Goal: Transaction & Acquisition: Purchase product/service

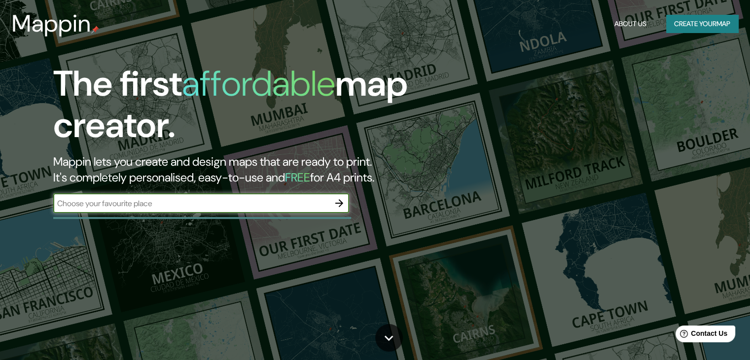
click at [178, 203] on input "text" at bounding box center [191, 203] width 276 height 11
type input "san [PERSON_NAME] de macoris"
click at [336, 206] on icon "button" at bounding box center [340, 203] width 12 height 12
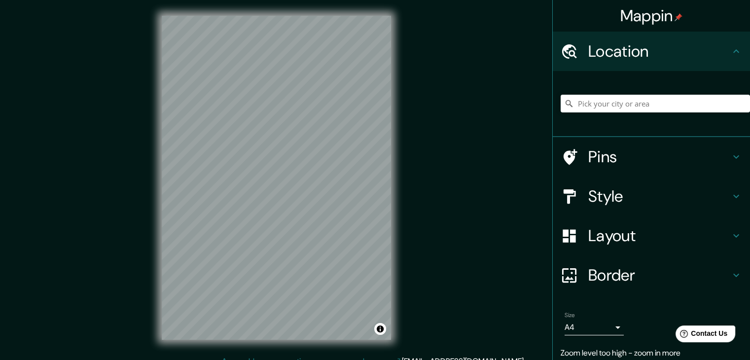
click at [430, 157] on div "Mappin Location Pins Style Layout Border Choose a border. Hint : you can make l…" at bounding box center [375, 185] width 750 height 371
click at [380, 327] on button "Toggle attribution" at bounding box center [380, 329] width 12 height 12
drag, startPoint x: 379, startPoint y: 324, endPoint x: 446, endPoint y: 274, distance: 83.9
click at [446, 274] on div "Mappin Location Pins Style Layout Border Choose a border. Hint : you can make l…" at bounding box center [375, 185] width 750 height 371
click at [437, 207] on div "Mappin Location Pins Style Layout Border Choose a border. Hint : you can make l…" at bounding box center [375, 185] width 750 height 371
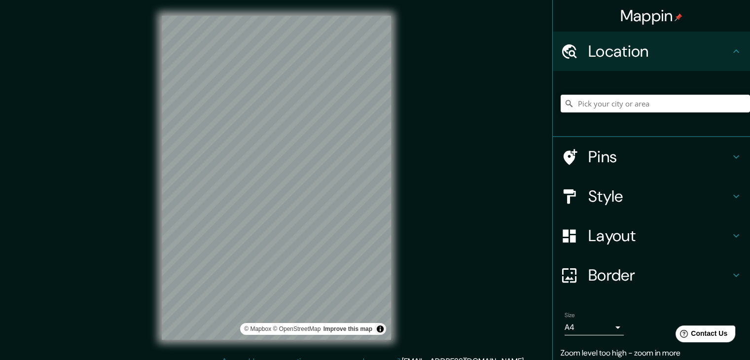
click at [600, 200] on h4 "Style" at bounding box center [660, 196] width 142 height 20
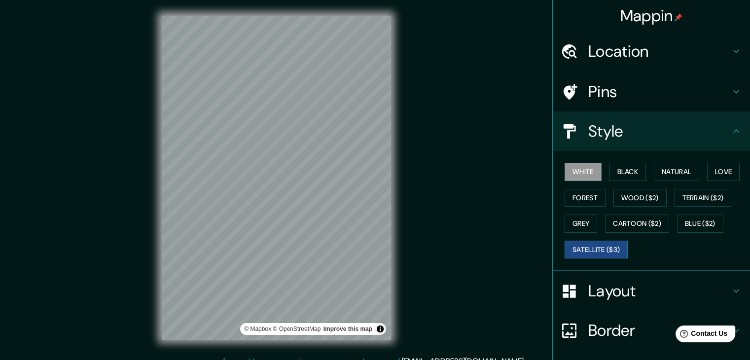
click at [597, 246] on button "Satellite ($3)" at bounding box center [596, 250] width 63 height 18
click at [632, 224] on button "Cartoon ($2)" at bounding box center [637, 224] width 64 height 18
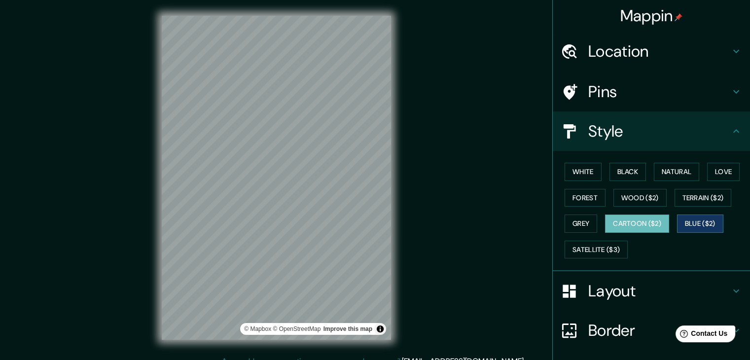
click at [688, 219] on button "Blue ($2)" at bounding box center [700, 224] width 46 height 18
click at [696, 194] on button "Terrain ($2)" at bounding box center [703, 198] width 57 height 18
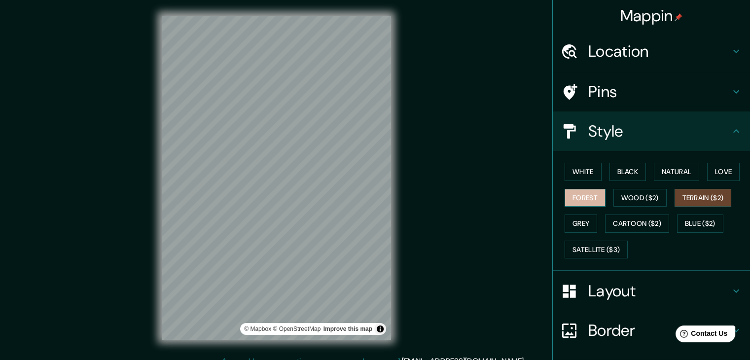
click at [588, 200] on button "Forest" at bounding box center [585, 198] width 41 height 18
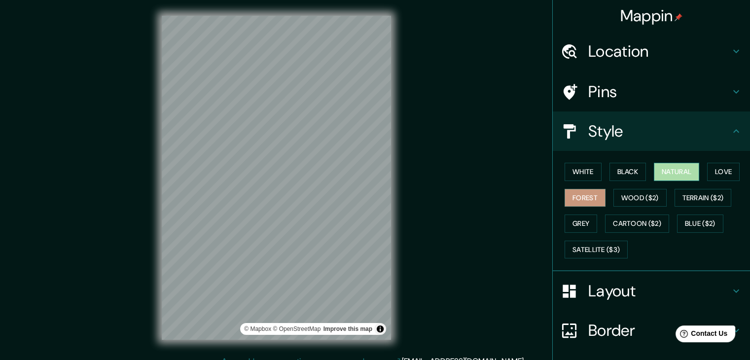
click at [689, 175] on button "Natural" at bounding box center [676, 172] width 45 height 18
click at [720, 174] on button "Love" at bounding box center [723, 172] width 33 height 18
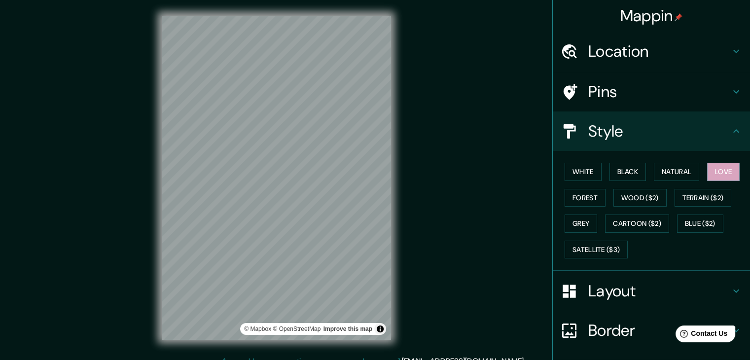
click at [417, 187] on div "Mappin Location Pins Style White Black Natural Love Forest Wood ($2) Terrain ($…" at bounding box center [375, 185] width 750 height 371
